Goal: Obtain resource: Obtain resource

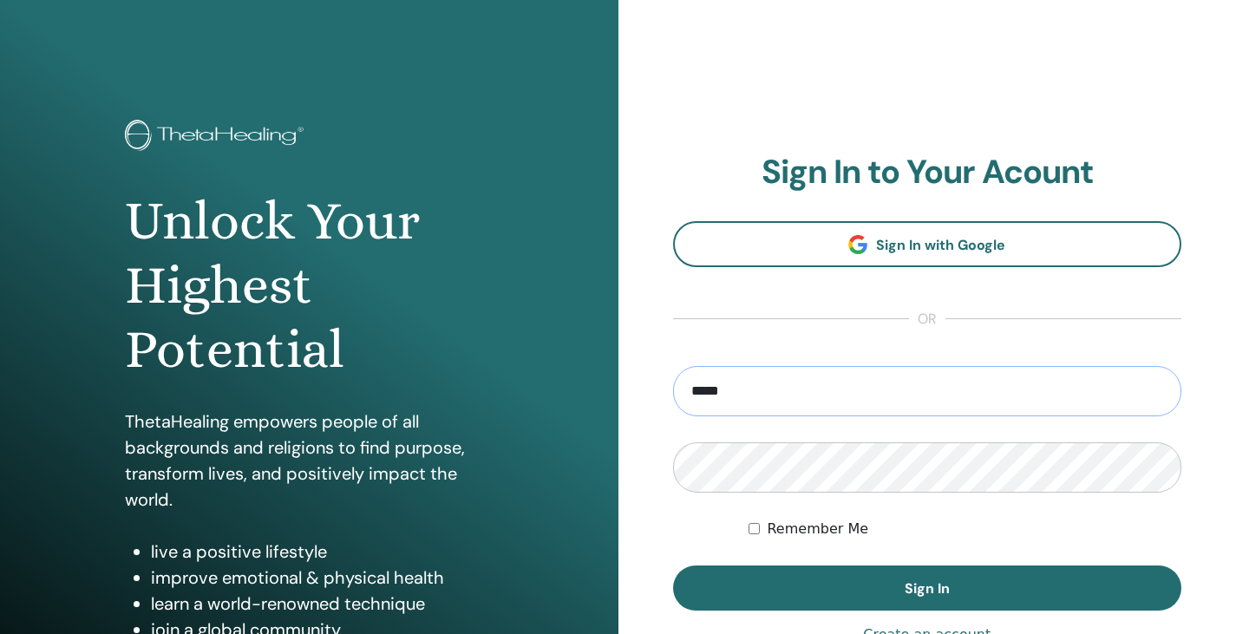
click at [673, 566] on button "Sign In" at bounding box center [927, 588] width 509 height 45
type input "**********"
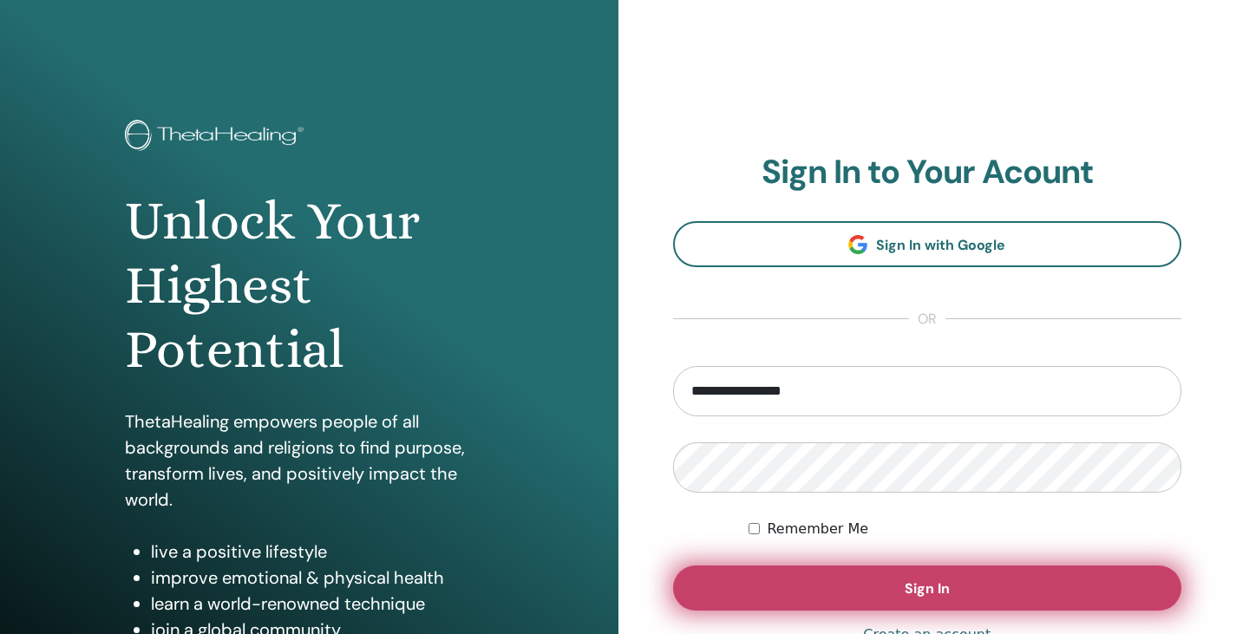
click at [892, 585] on button "Sign In" at bounding box center [927, 588] width 509 height 45
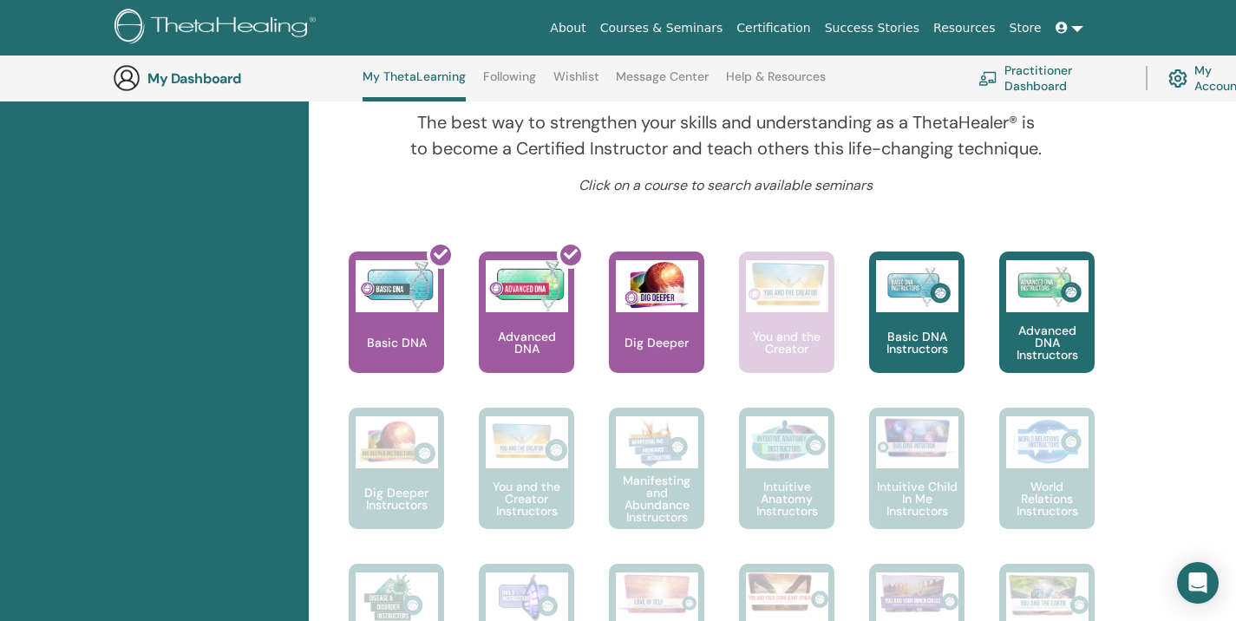
scroll to position [611, 0]
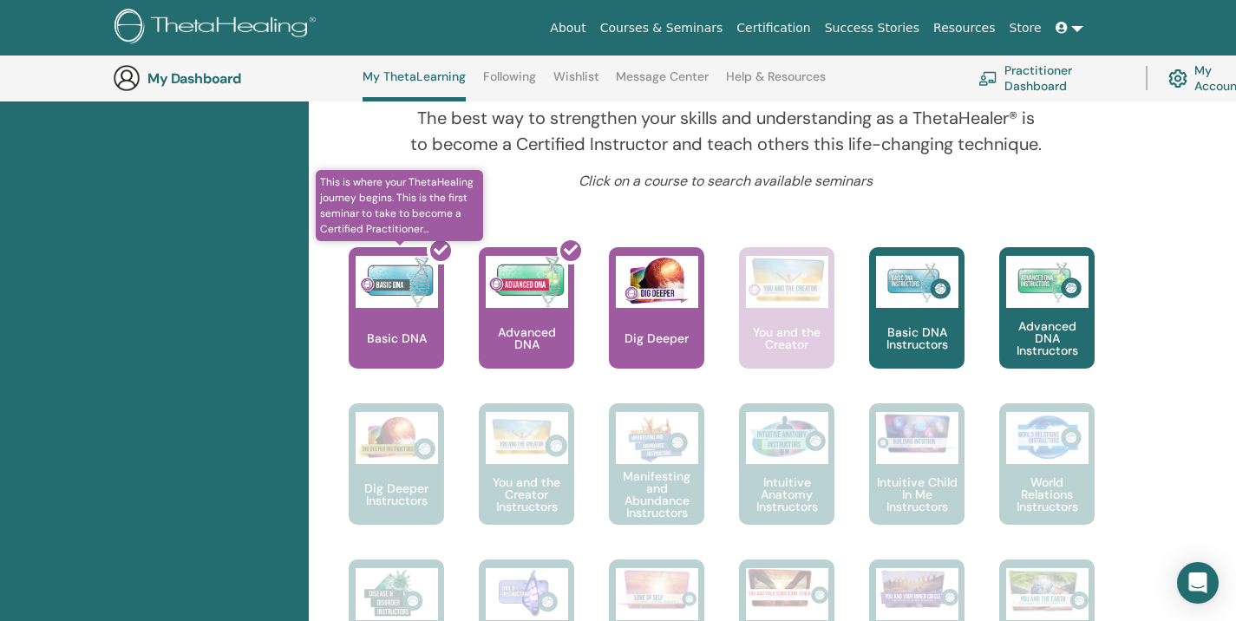
click at [406, 335] on div at bounding box center [406, 315] width 95 height 156
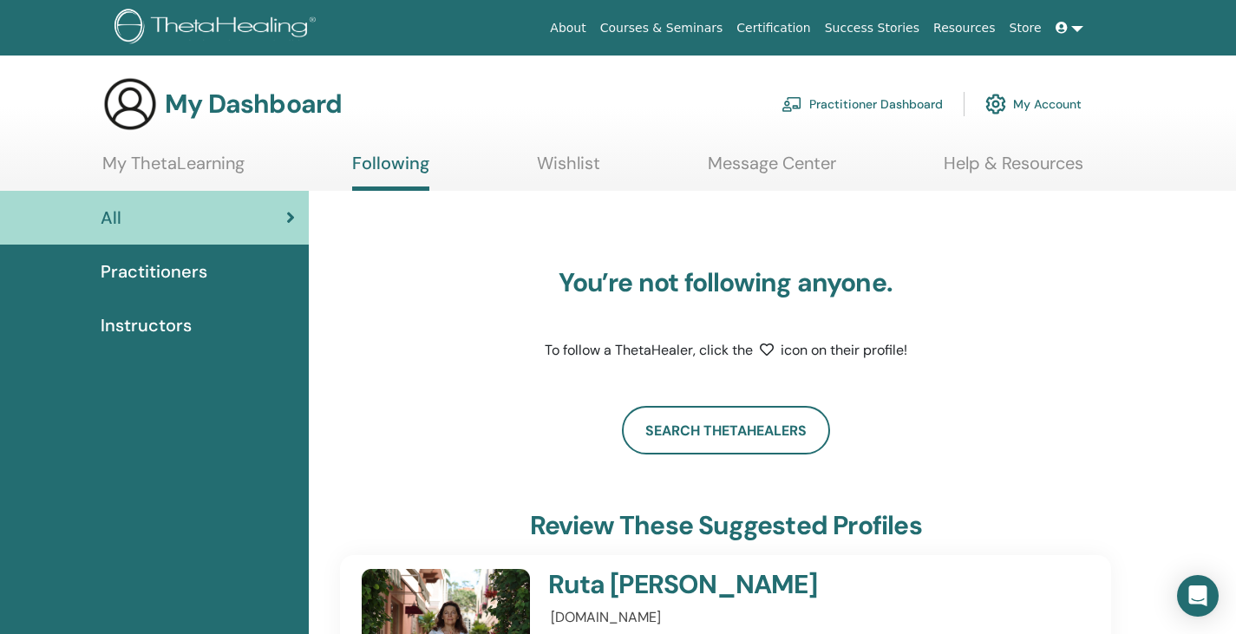
click at [170, 167] on link "My ThetaLearning" at bounding box center [173, 170] width 142 height 34
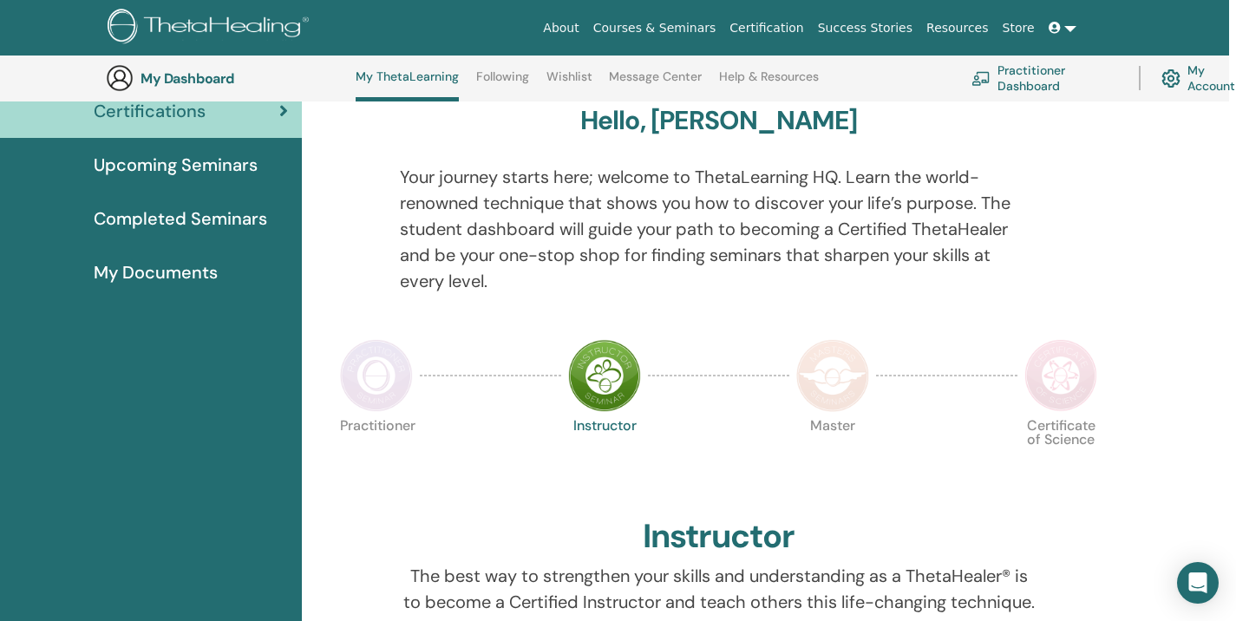
scroll to position [152, 7]
click at [182, 281] on span "My Documents" at bounding box center [156, 273] width 124 height 26
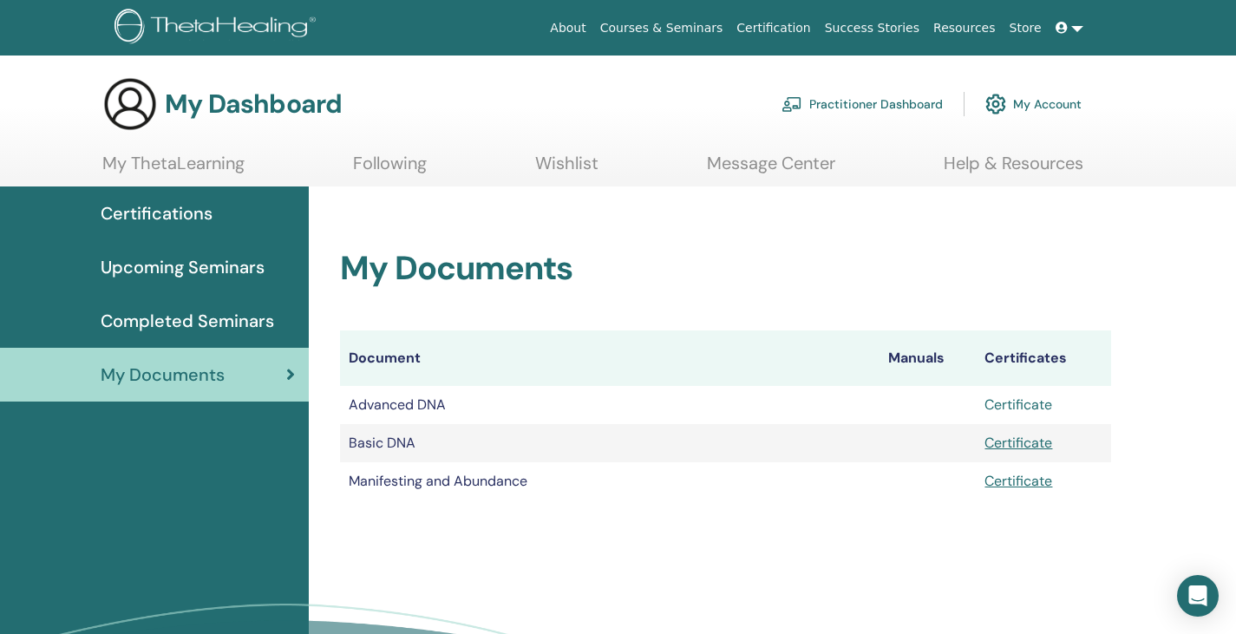
click at [1021, 404] on link "Certificate" at bounding box center [1019, 405] width 68 height 18
click at [1011, 442] on link "Certificate" at bounding box center [1019, 443] width 68 height 18
click at [1019, 486] on link "Certificate" at bounding box center [1019, 481] width 68 height 18
click at [1053, 107] on link "My Account" at bounding box center [1034, 104] width 96 height 38
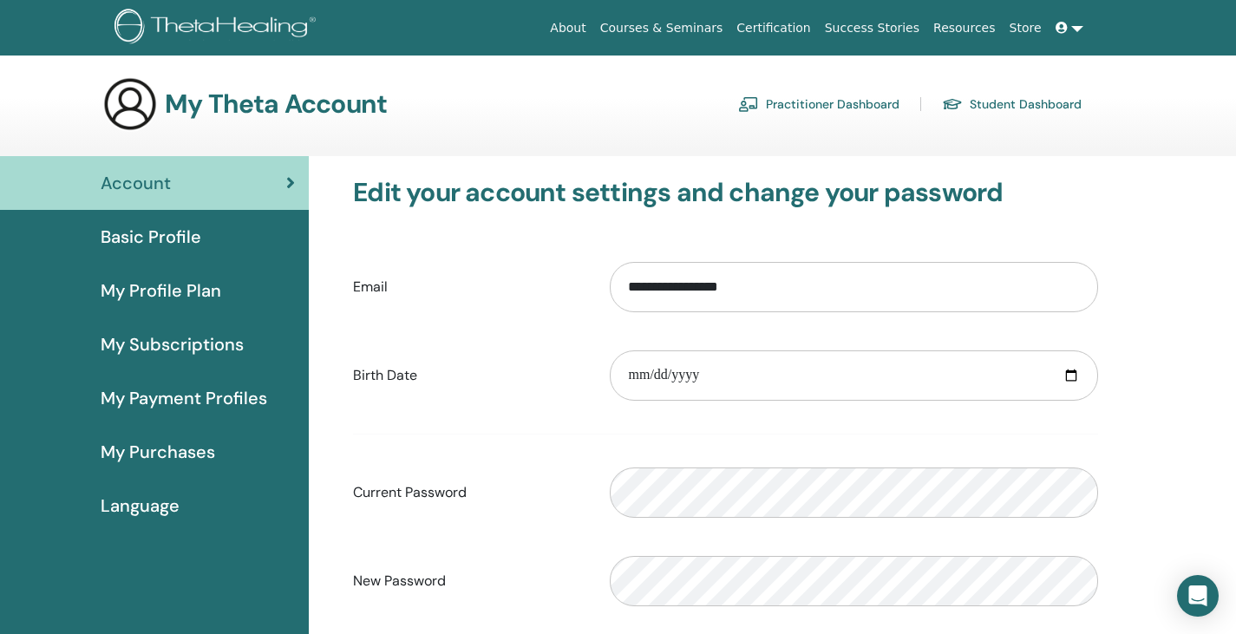
click at [1076, 25] on link at bounding box center [1070, 28] width 42 height 32
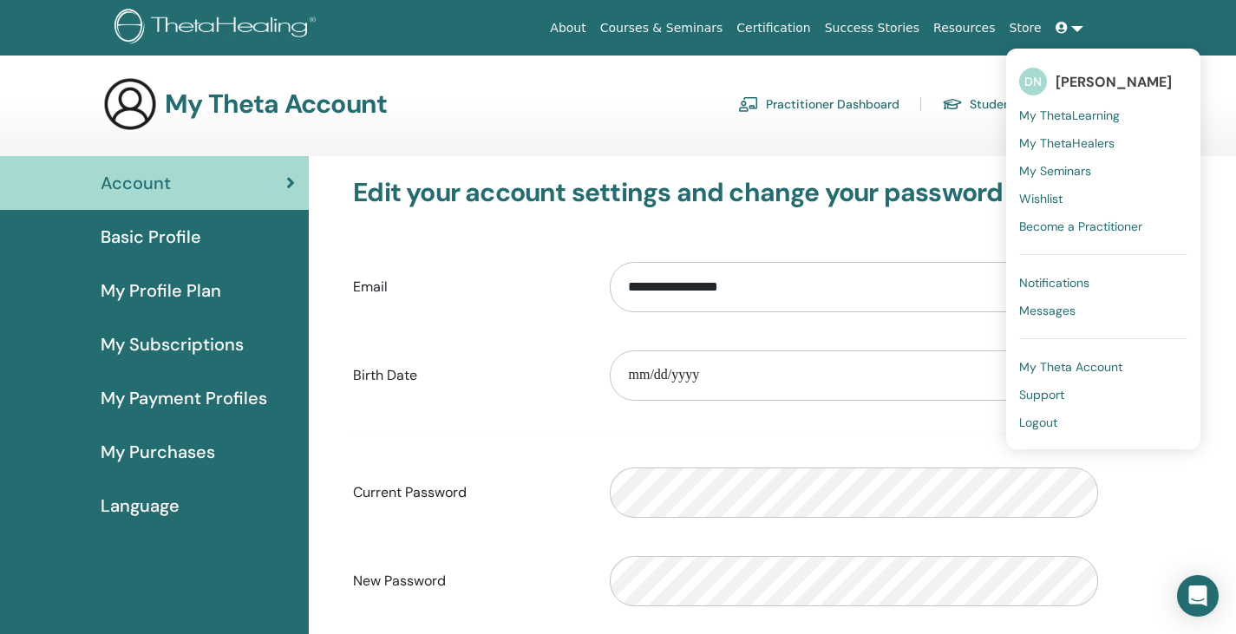
click at [1051, 418] on span "Logout" at bounding box center [1038, 423] width 38 height 16
